Goal: Check status

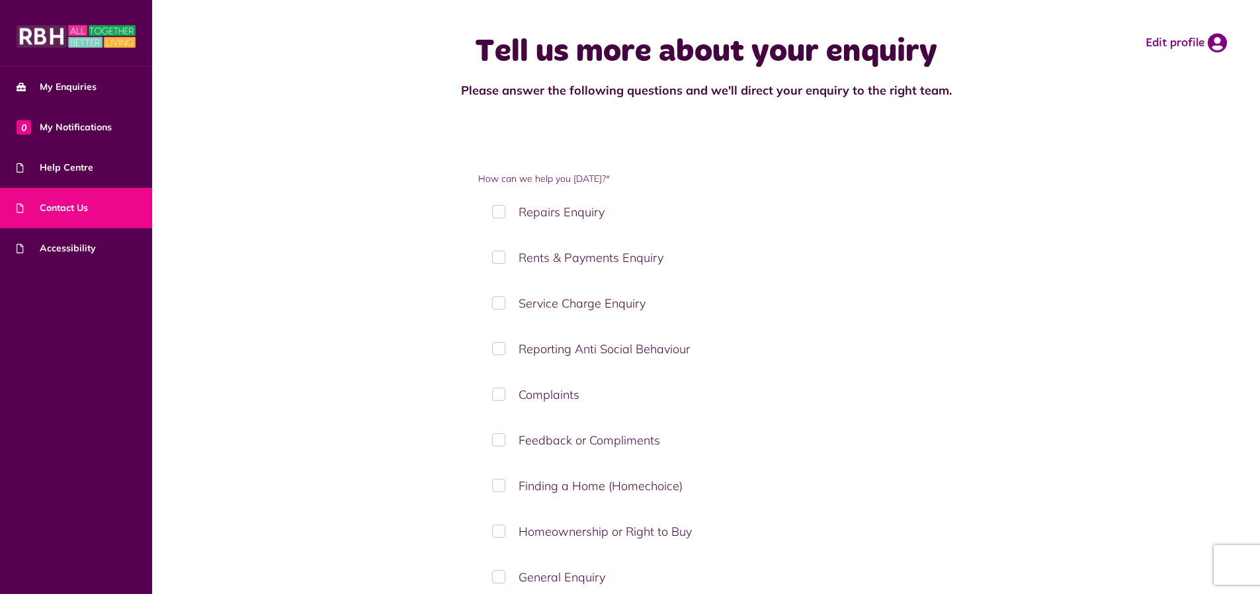
select select "***"
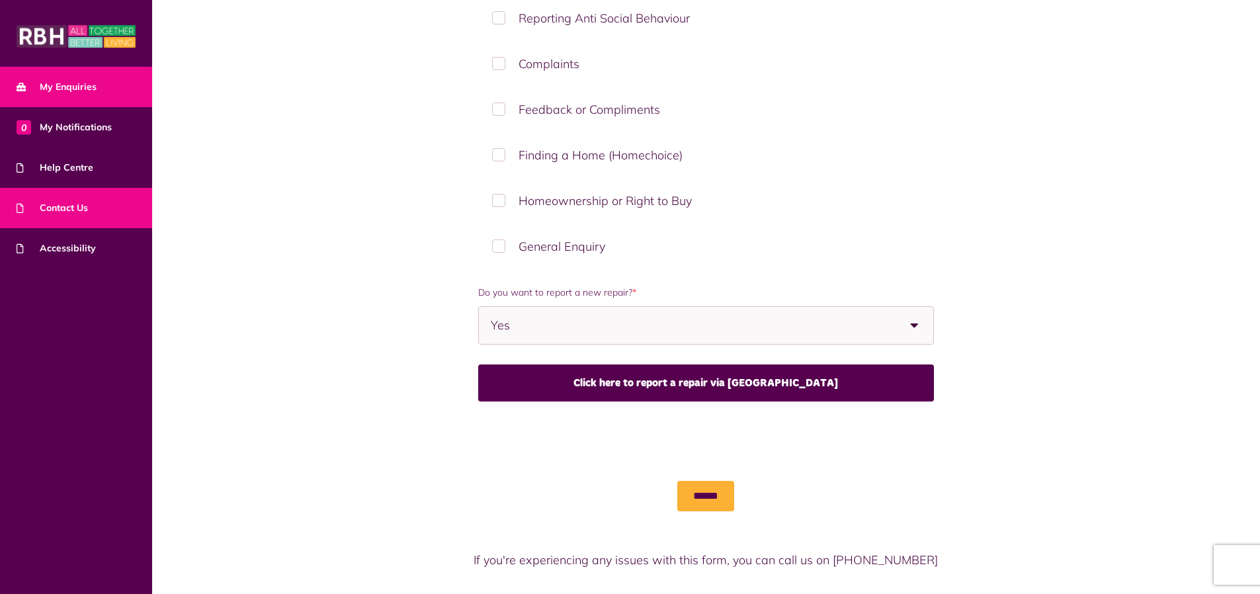
click at [65, 94] on span "My Enquiries" at bounding box center [57, 87] width 80 height 14
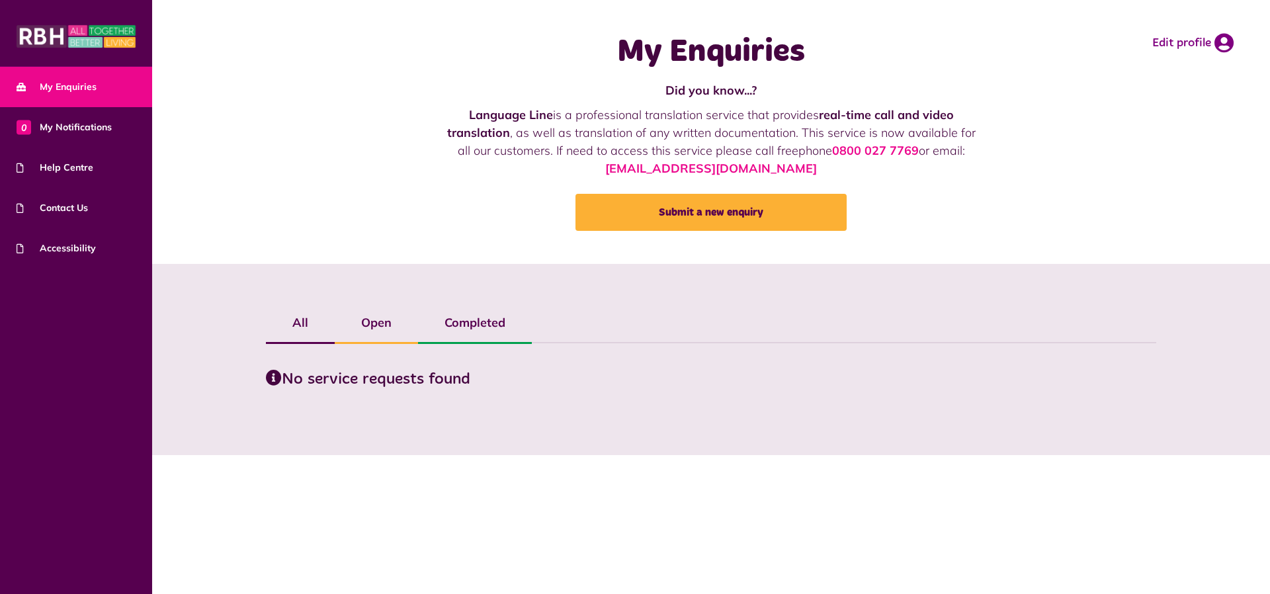
click at [489, 319] on label "Completed" at bounding box center [475, 323] width 114 height 38
click at [364, 327] on label "Open" at bounding box center [376, 323] width 83 height 38
click at [76, 128] on span "0 My Notifications" at bounding box center [64, 127] width 95 height 14
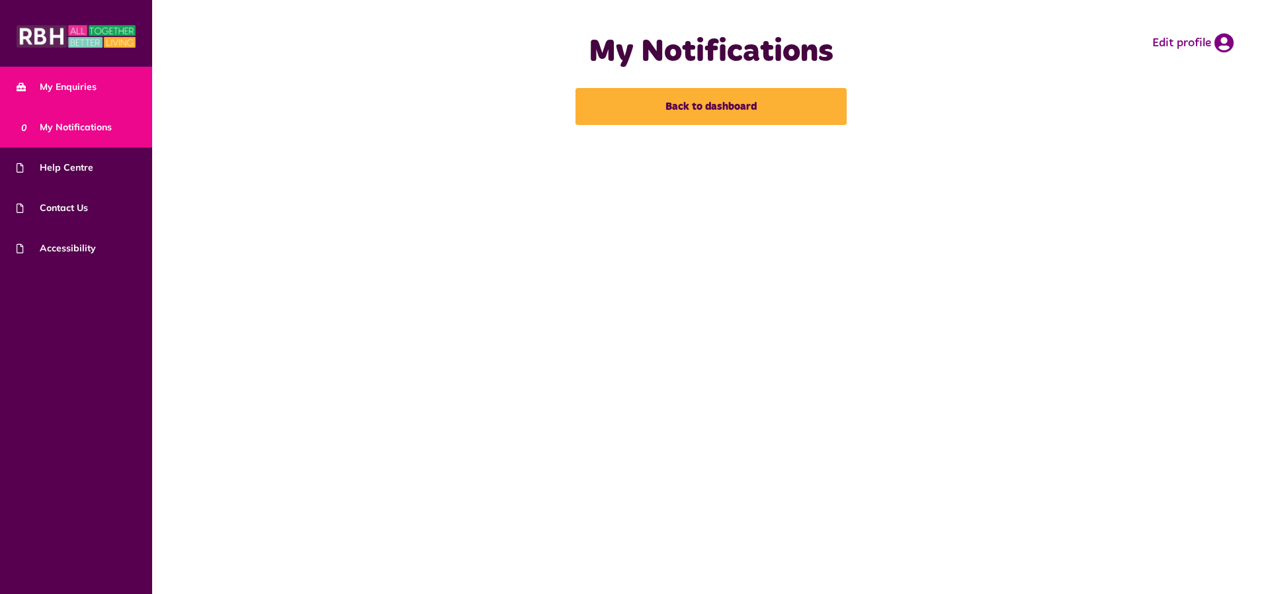
click at [37, 87] on span "My Enquiries" at bounding box center [57, 87] width 80 height 14
